Goal: Task Accomplishment & Management: Complete application form

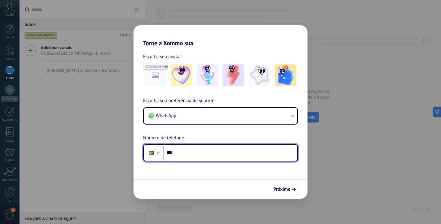
click at [218, 154] on input "***" at bounding box center [230, 153] width 134 height 14
paste input "**********"
type input "**********"
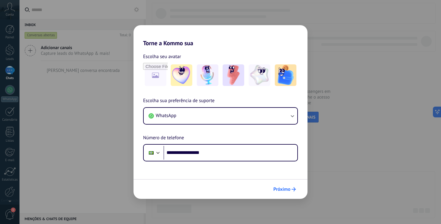
click at [288, 192] on span "Próximo" at bounding box center [281, 189] width 17 height 4
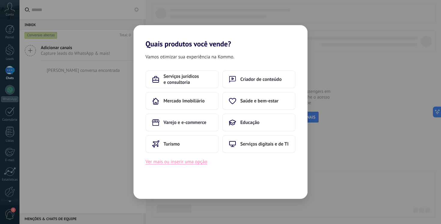
click at [179, 164] on button "Ver mais ou inserir uma opção" at bounding box center [176, 162] width 62 height 8
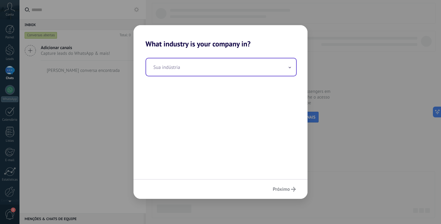
click at [226, 61] on input "text" at bounding box center [221, 66] width 150 height 17
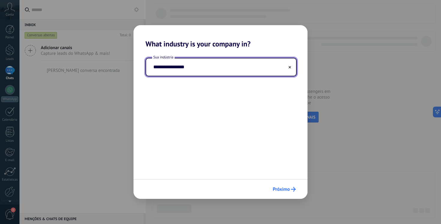
type input "**********"
click at [288, 191] on span "Próximo" at bounding box center [281, 189] width 17 height 4
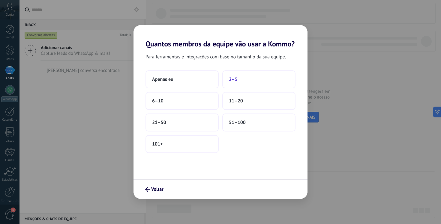
click at [234, 84] on button "2–5" at bounding box center [258, 79] width 73 height 18
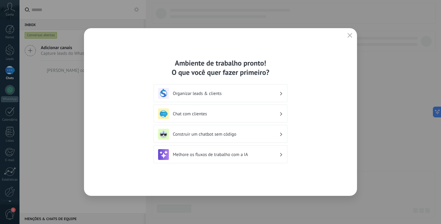
click at [273, 93] on h3 "Organizar leads & clients" at bounding box center [226, 94] width 106 height 6
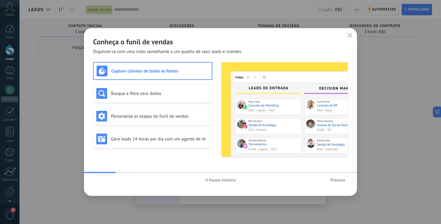
click at [332, 179] on span "Próximo" at bounding box center [337, 180] width 15 height 4
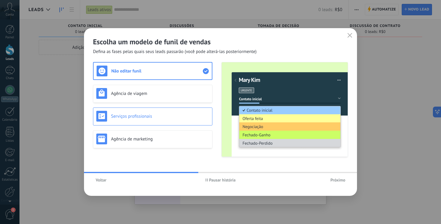
click at [181, 113] on div "Serviços profissionais" at bounding box center [152, 116] width 113 height 11
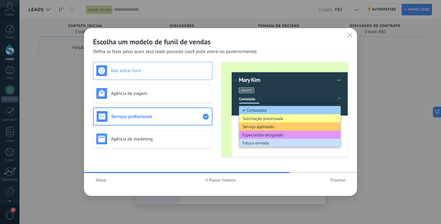
click at [178, 74] on div "Não editar funil" at bounding box center [152, 70] width 113 height 11
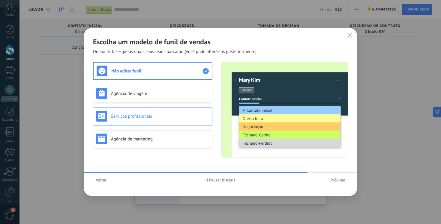
click at [174, 113] on div "Serviços profissionais" at bounding box center [152, 116] width 113 height 11
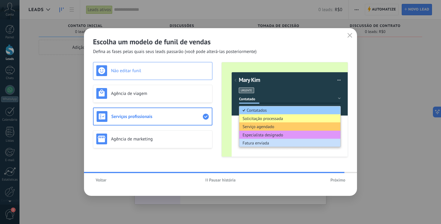
click at [182, 75] on div "Não editar funil" at bounding box center [152, 70] width 113 height 11
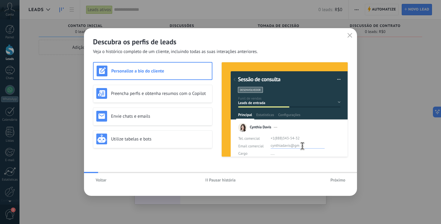
click at [334, 180] on span "Próximo" at bounding box center [337, 180] width 15 height 4
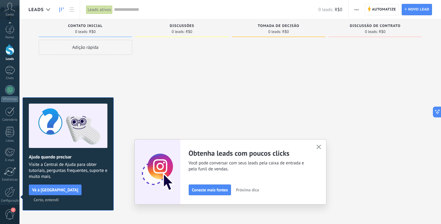
scroll to position [25, 0]
click at [9, 171] on div at bounding box center [10, 167] width 10 height 10
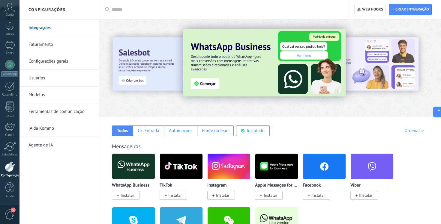
scroll to position [53, 0]
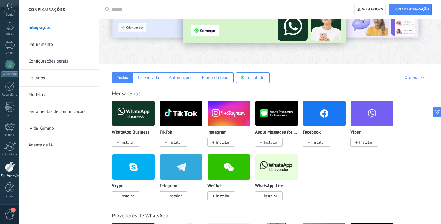
click at [278, 194] on span "Instalar" at bounding box center [269, 196] width 28 height 9
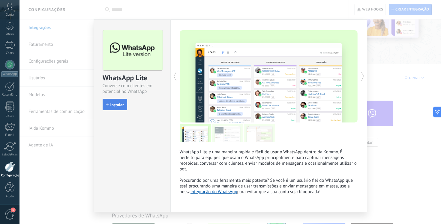
click at [120, 108] on button "Instalar" at bounding box center [115, 104] width 25 height 11
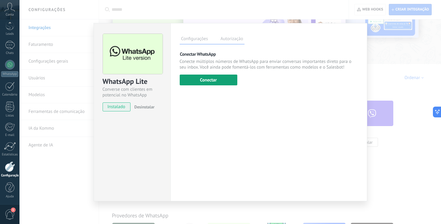
click at [221, 81] on button "Conectar" at bounding box center [209, 80] width 58 height 11
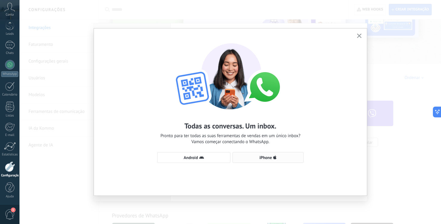
click at [261, 161] on button "iPhone" at bounding box center [267, 157] width 71 height 11
